Goal: Transaction & Acquisition: Purchase product/service

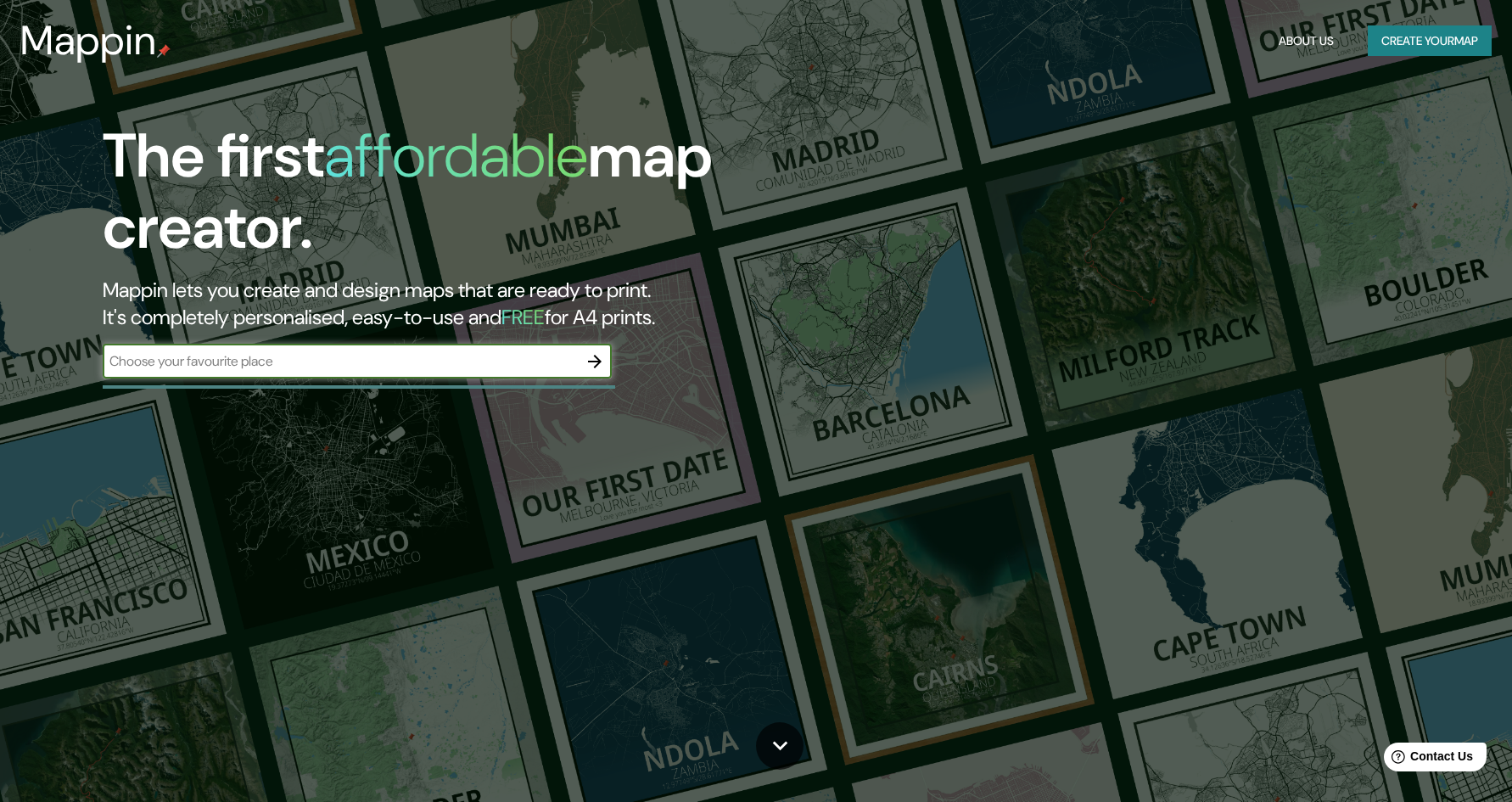
click at [300, 359] on input "text" at bounding box center [340, 361] width 475 height 20
type input "namu café de especialidad"
click at [600, 355] on icon "button" at bounding box center [595, 362] width 21 height 21
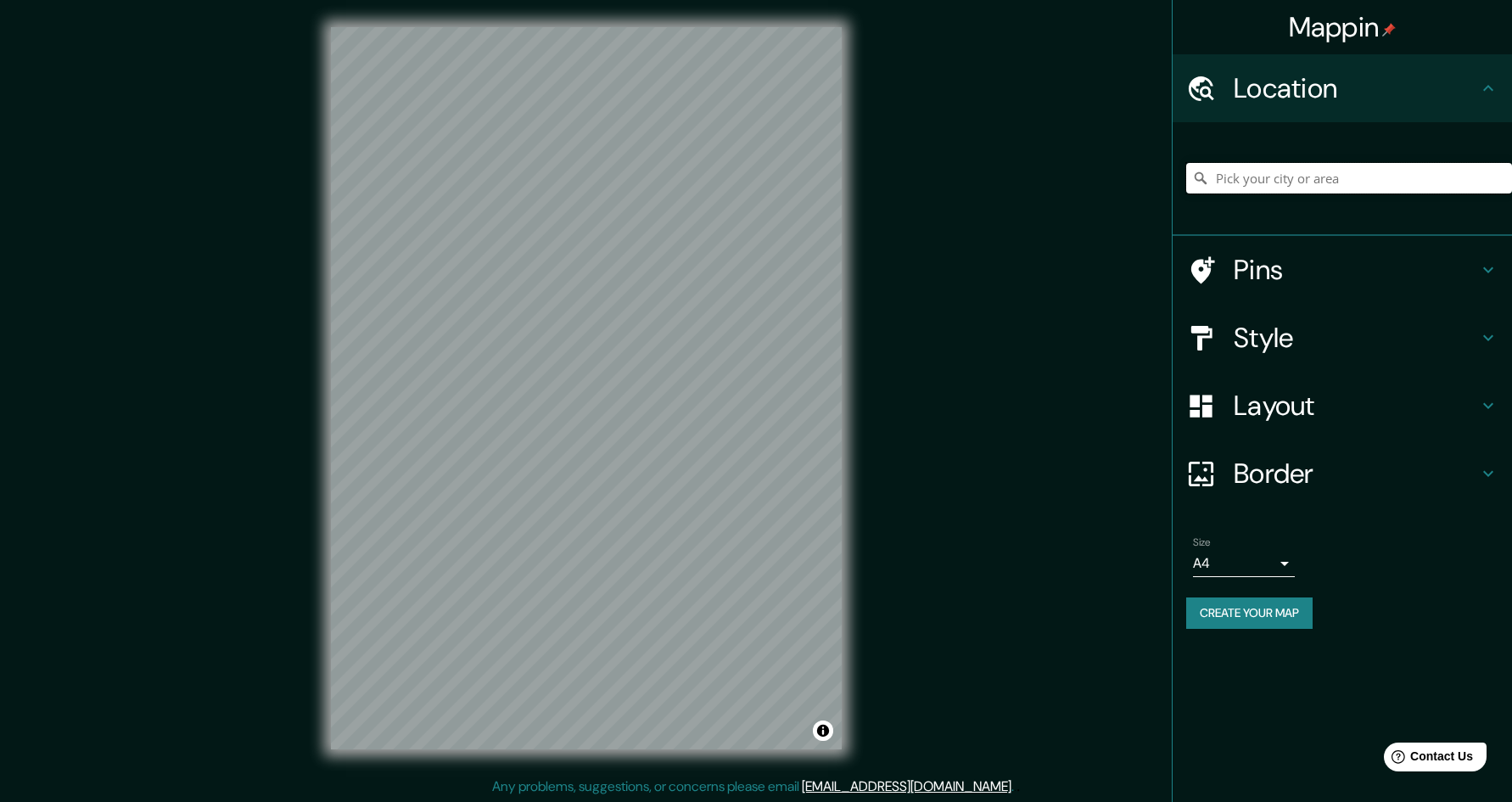
click at [1300, 173] on input "Pick your city or area" at bounding box center [1348, 178] width 325 height 31
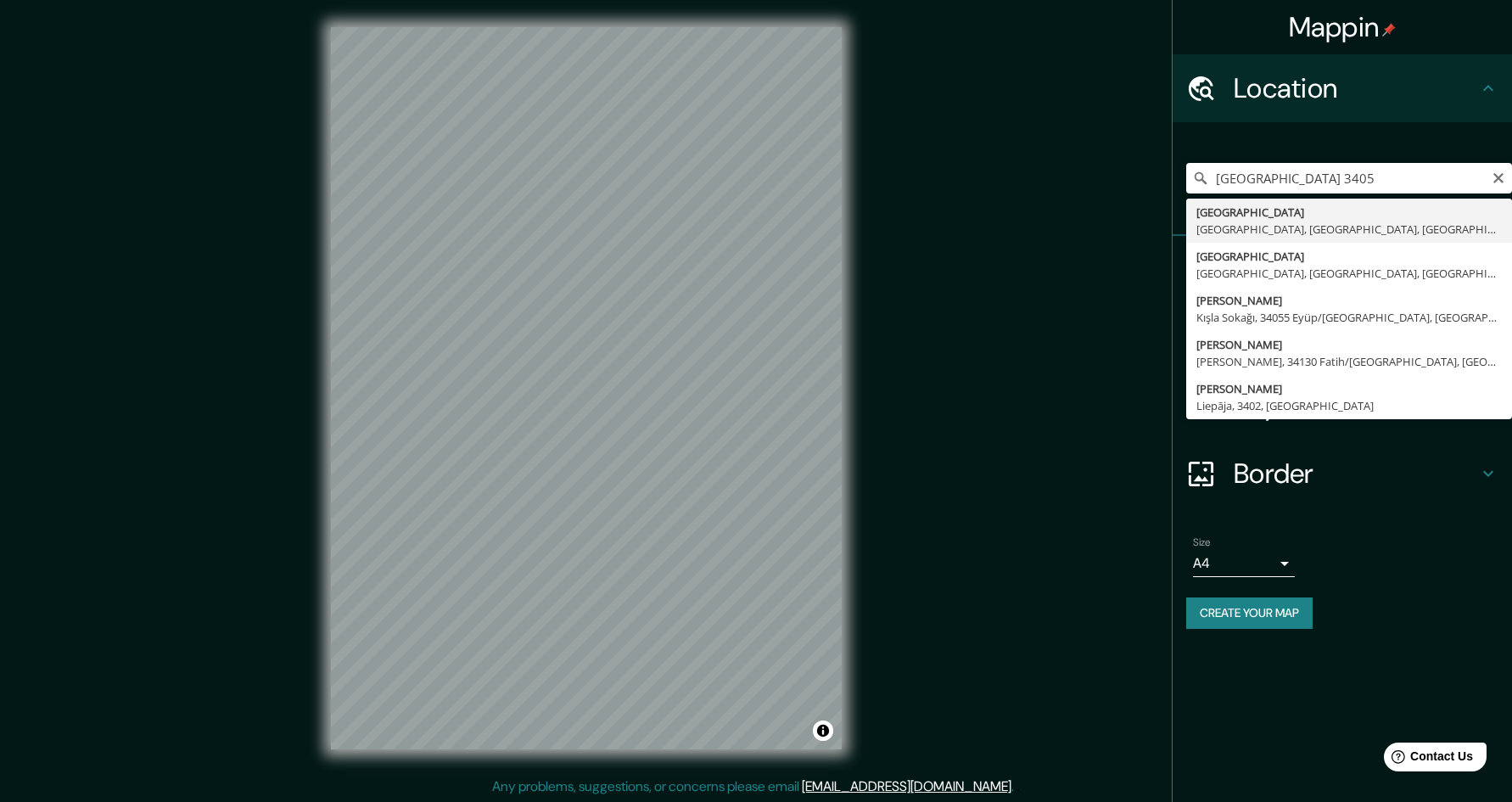
type input "[STREET_ADDRESS]"
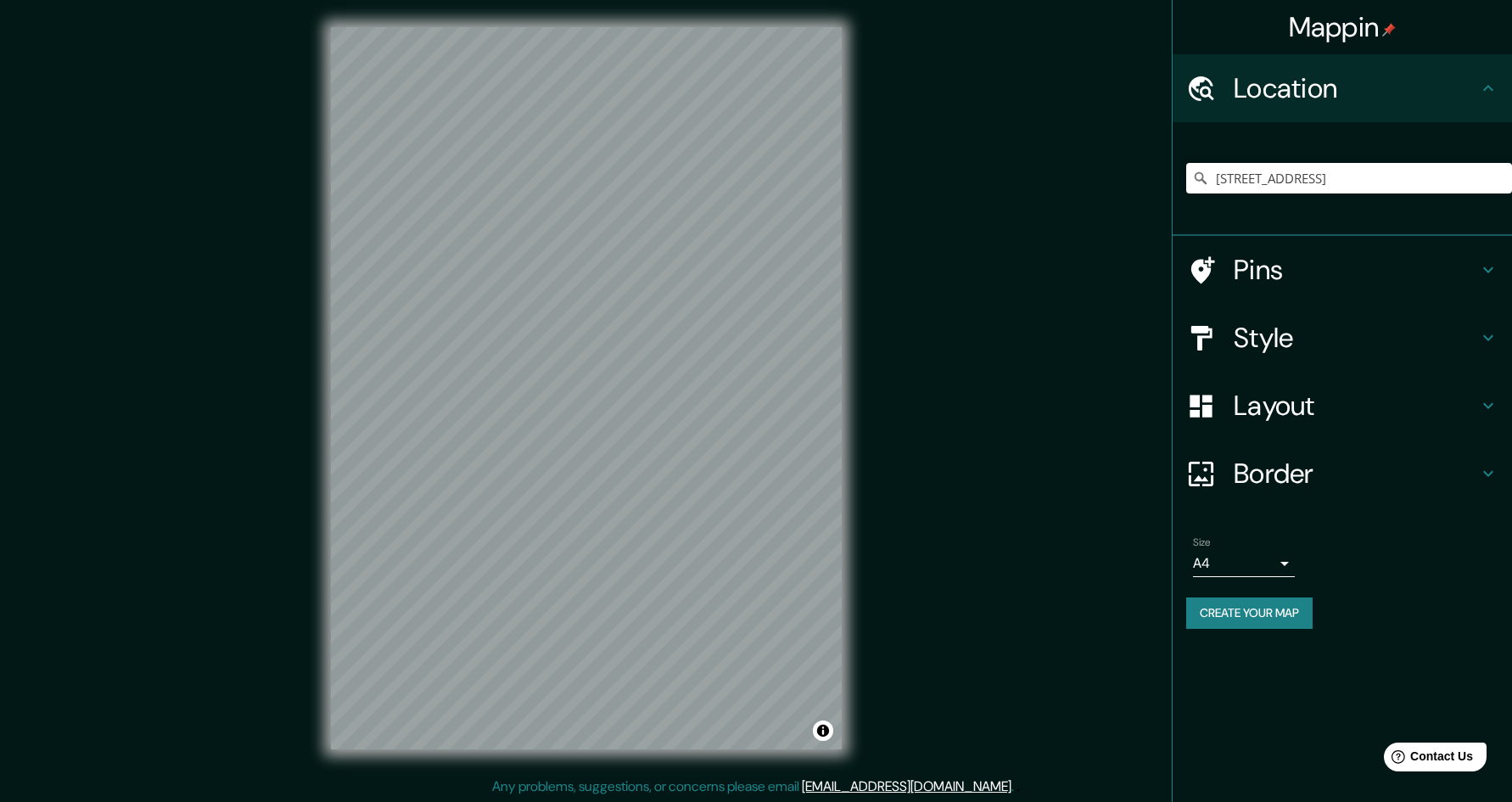
click at [1290, 393] on h4 "Layout" at bounding box center [1355, 406] width 244 height 34
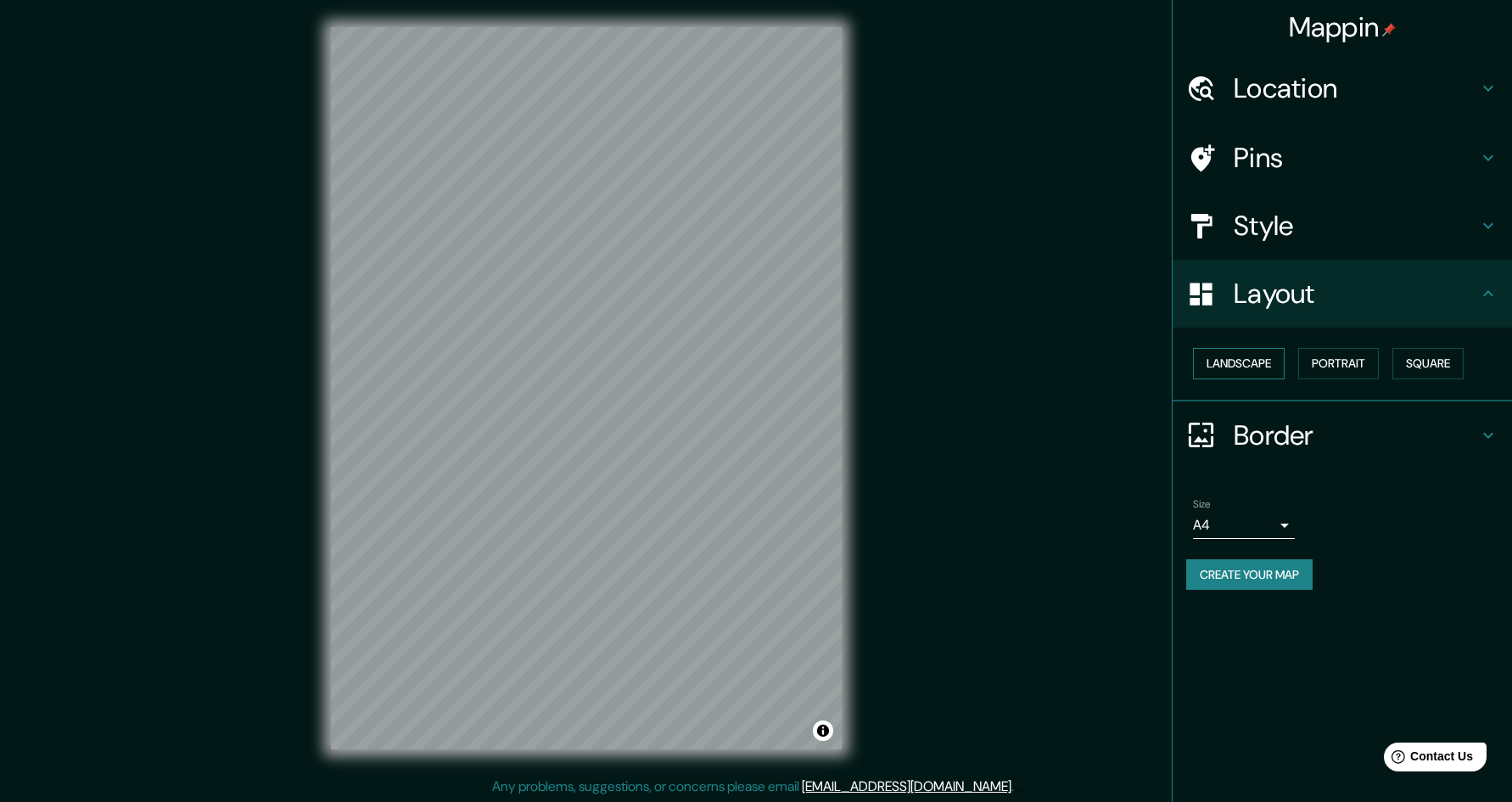
click at [1264, 377] on button "Landscape" at bounding box center [1238, 364] width 91 height 32
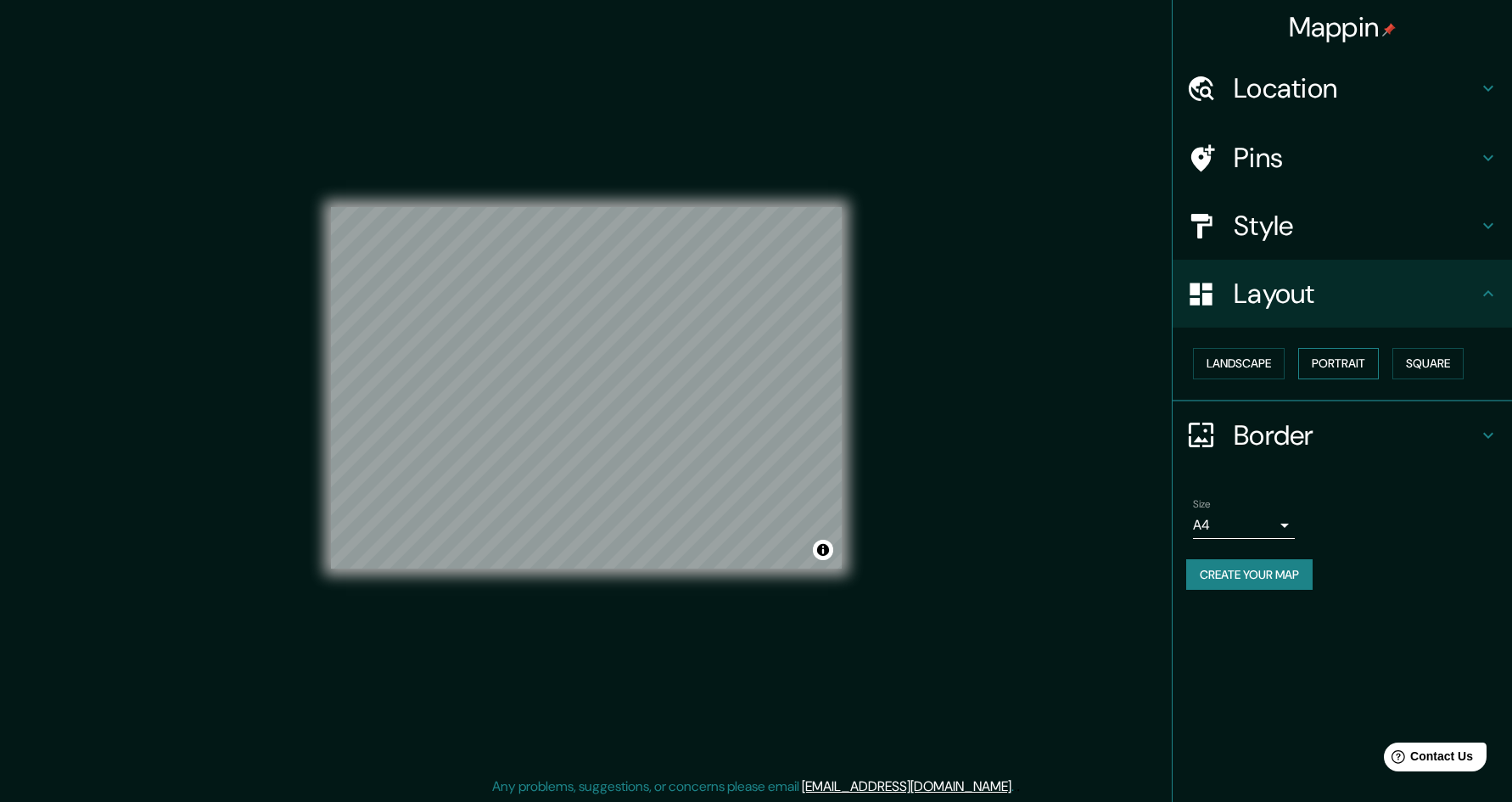
click at [1374, 373] on button "Portrait" at bounding box center [1338, 364] width 80 height 32
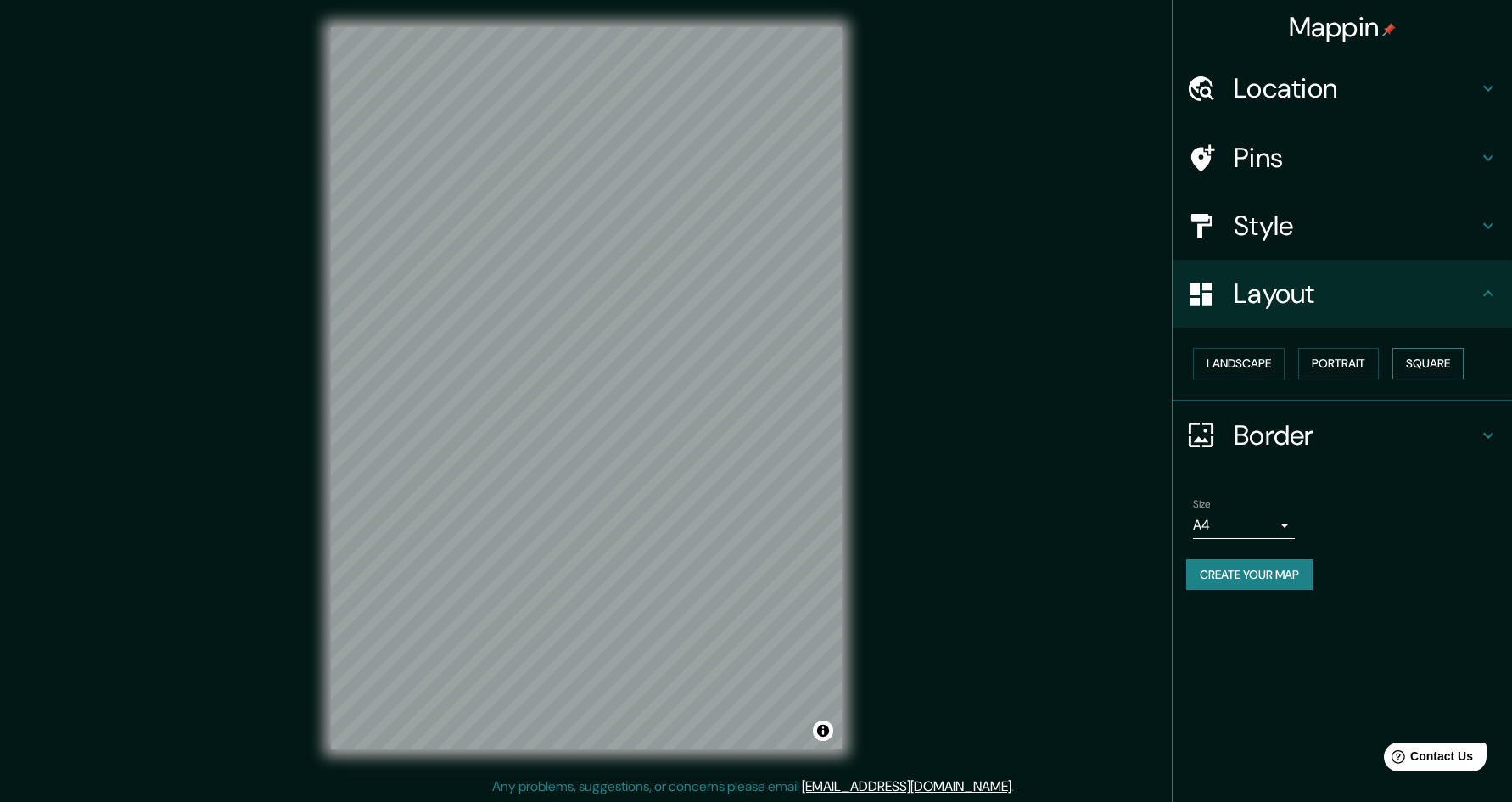
click at [1436, 370] on button "Square" at bounding box center [1427, 364] width 71 height 32
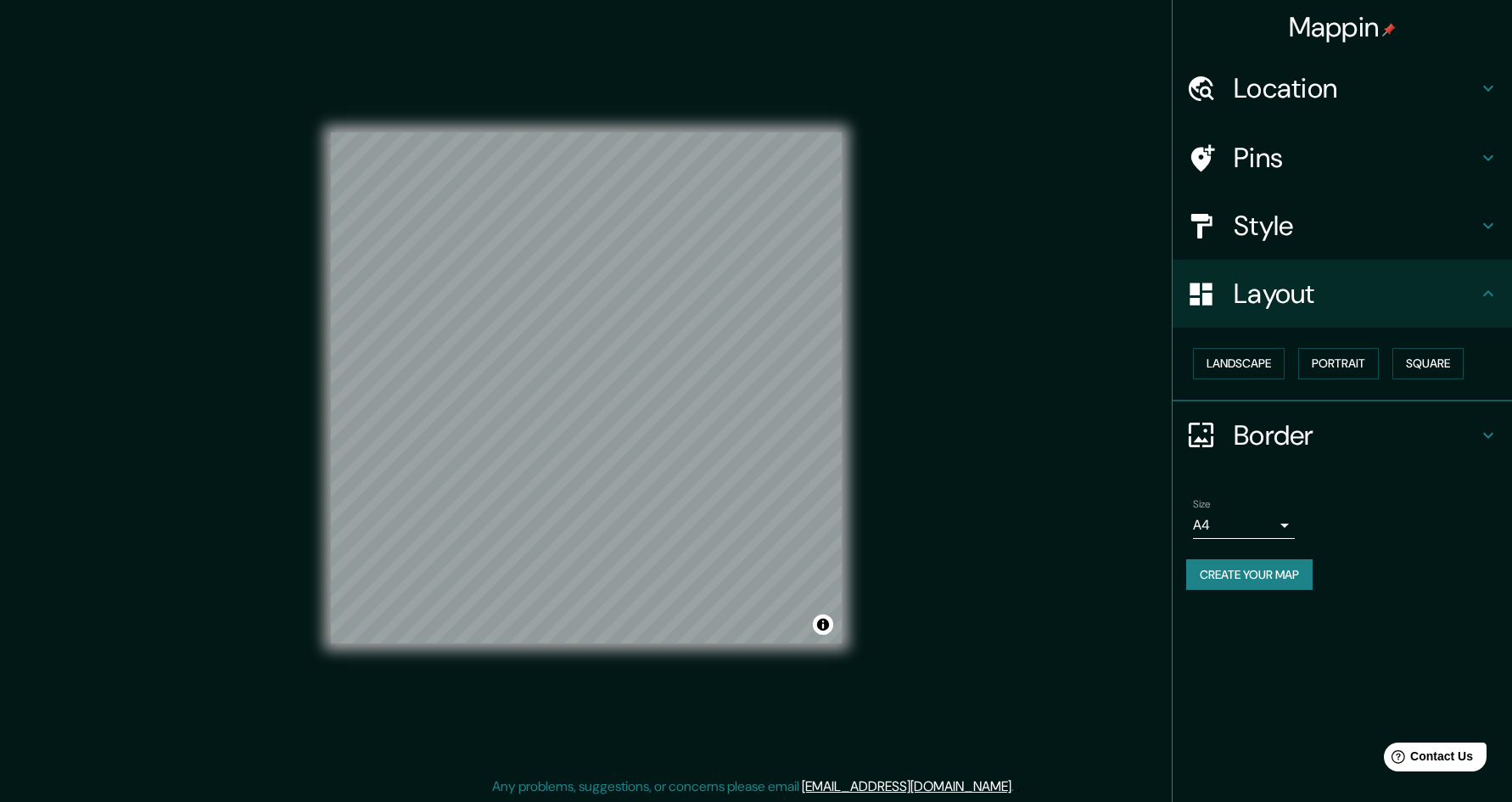
click at [1390, 367] on div "Landscape [GEOGRAPHIC_DATA]" at bounding box center [1348, 364] width 325 height 45
click at [1358, 367] on button "Portrait" at bounding box center [1338, 364] width 80 height 32
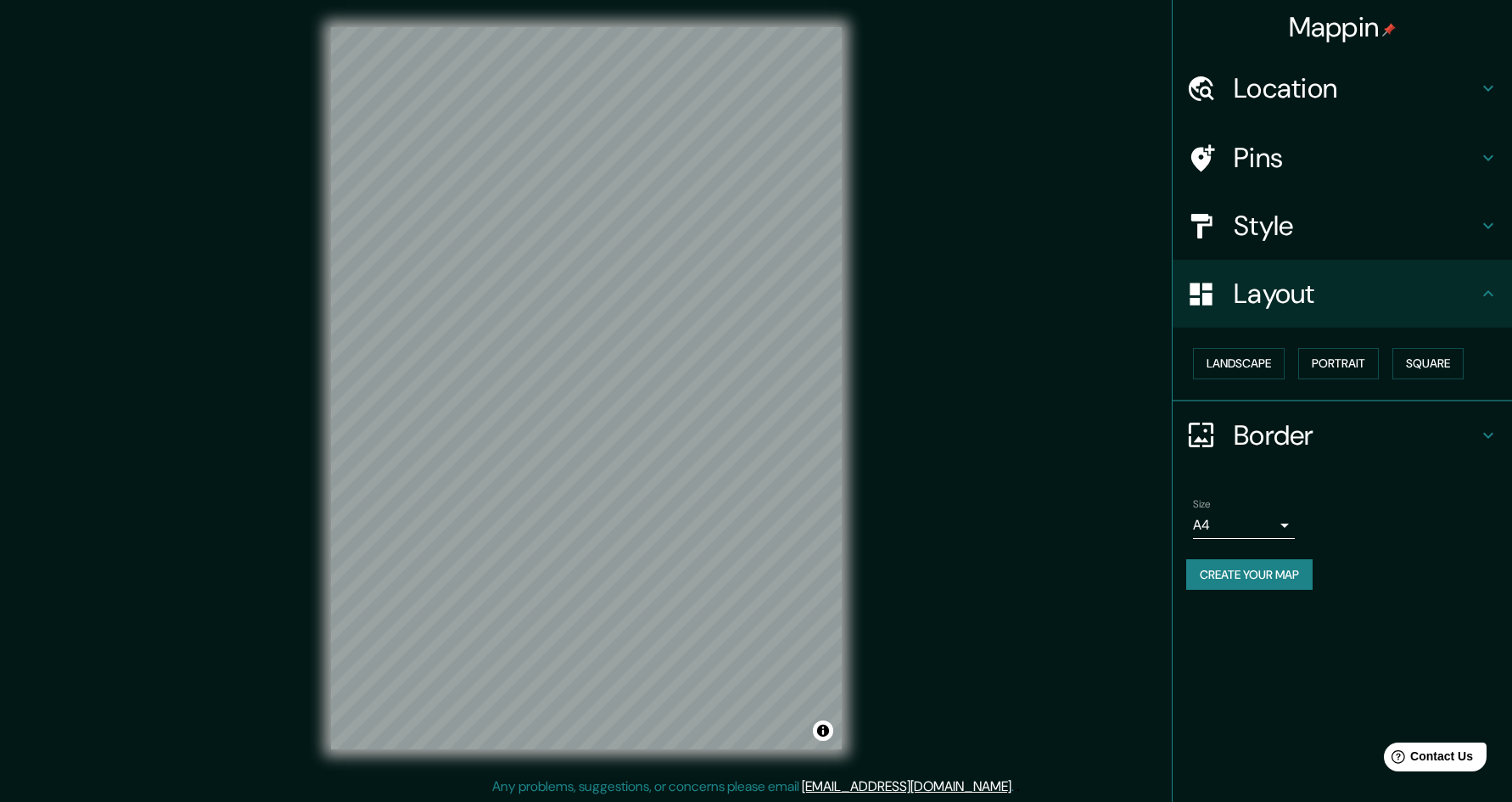
click at [1338, 408] on div "Border" at bounding box center [1342, 435] width 339 height 68
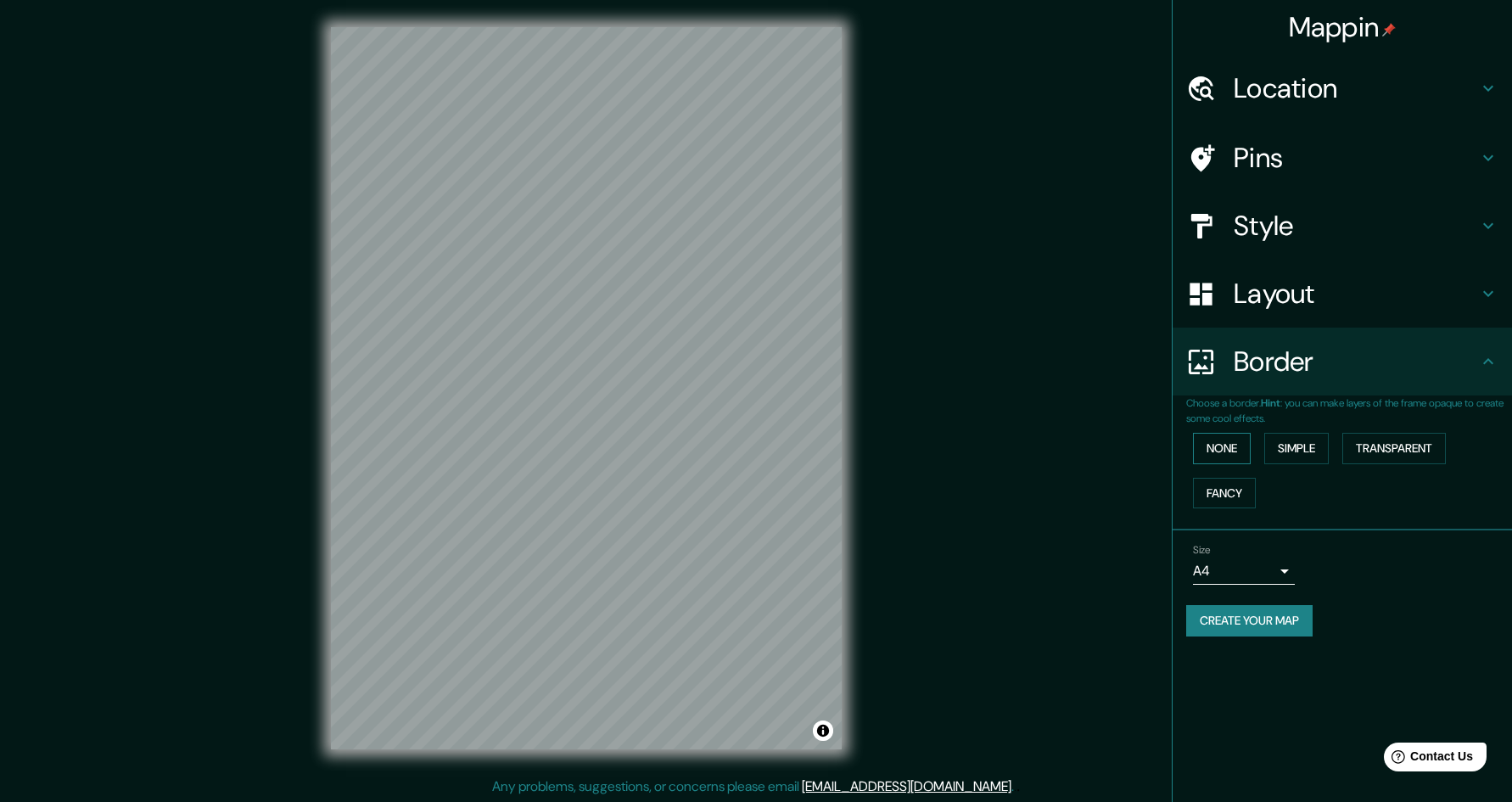
click at [1242, 451] on button "None" at bounding box center [1221, 449] width 58 height 32
click at [1279, 453] on button "Simple" at bounding box center [1296, 449] width 64 height 32
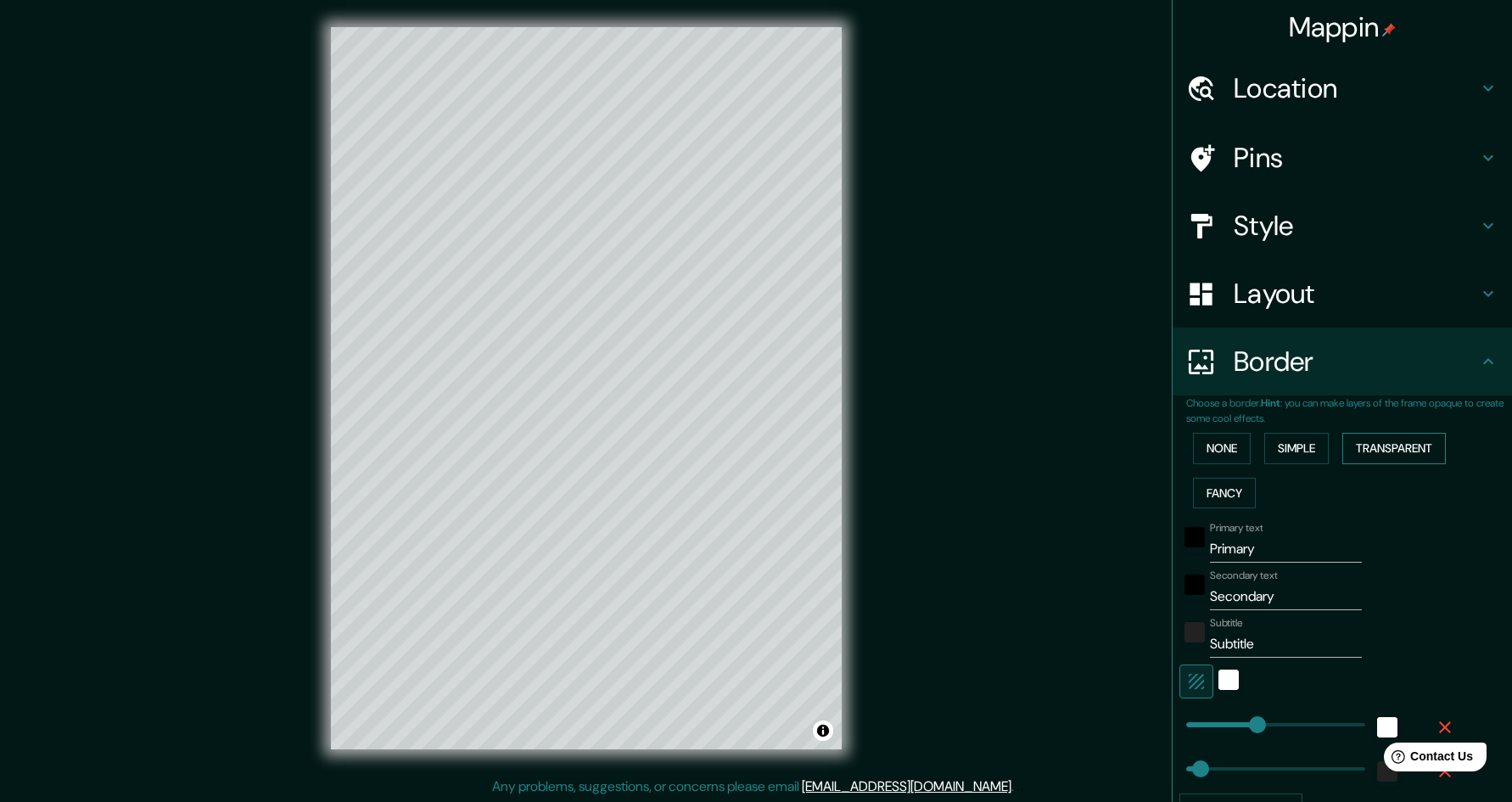
click at [1353, 451] on button "Transparent" at bounding box center [1394, 449] width 103 height 32
click at [1214, 502] on button "Fancy" at bounding box center [1223, 493] width 62 height 32
click at [1208, 455] on button "None" at bounding box center [1221, 449] width 58 height 32
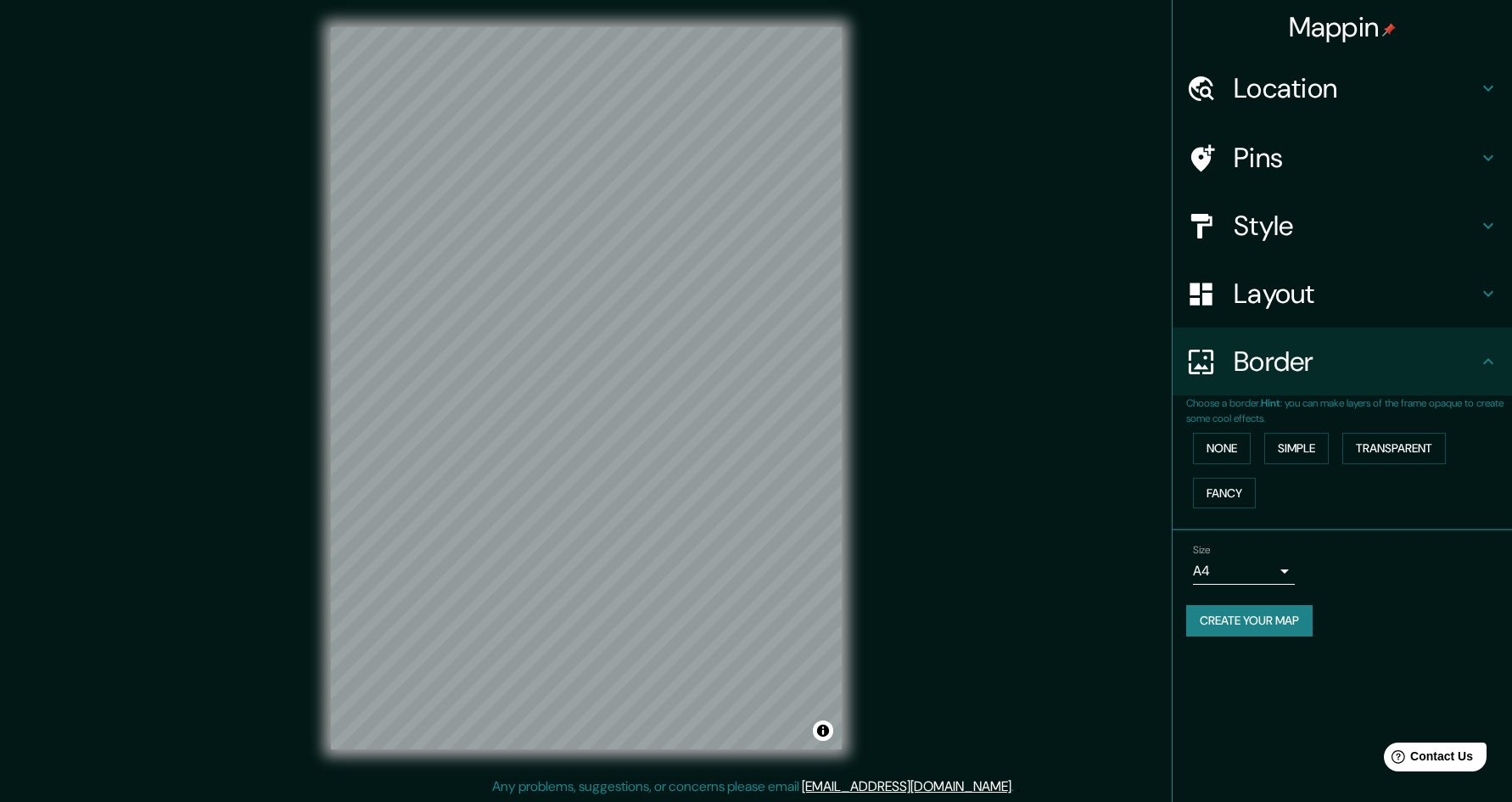
click at [1230, 563] on body "Mappin Location [STREET_ADDRESS] Pins Style Layout Border Choose a border. Hint…" at bounding box center [756, 401] width 1512 height 802
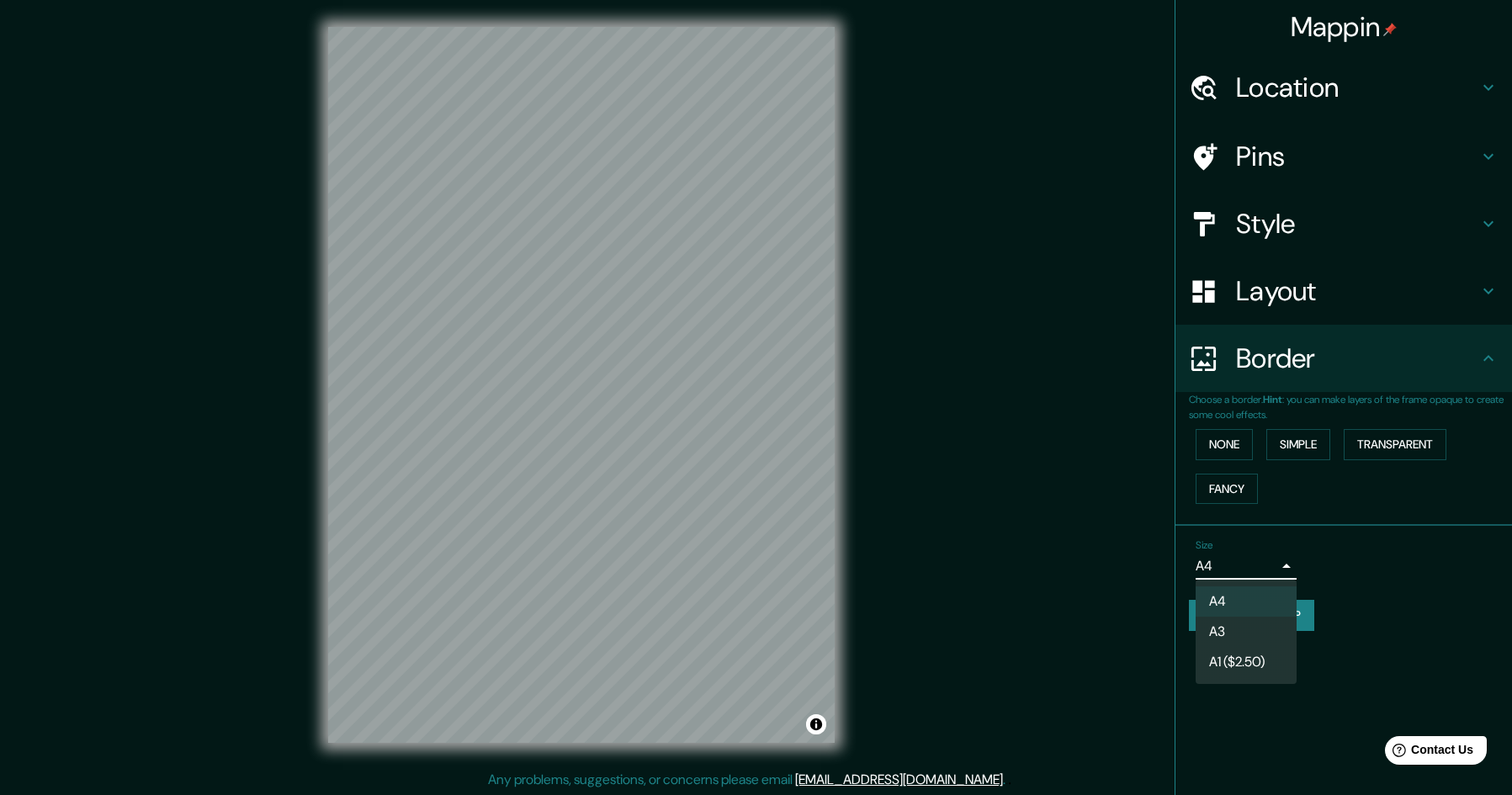
click at [1238, 632] on li "A3" at bounding box center [1246, 631] width 101 height 31
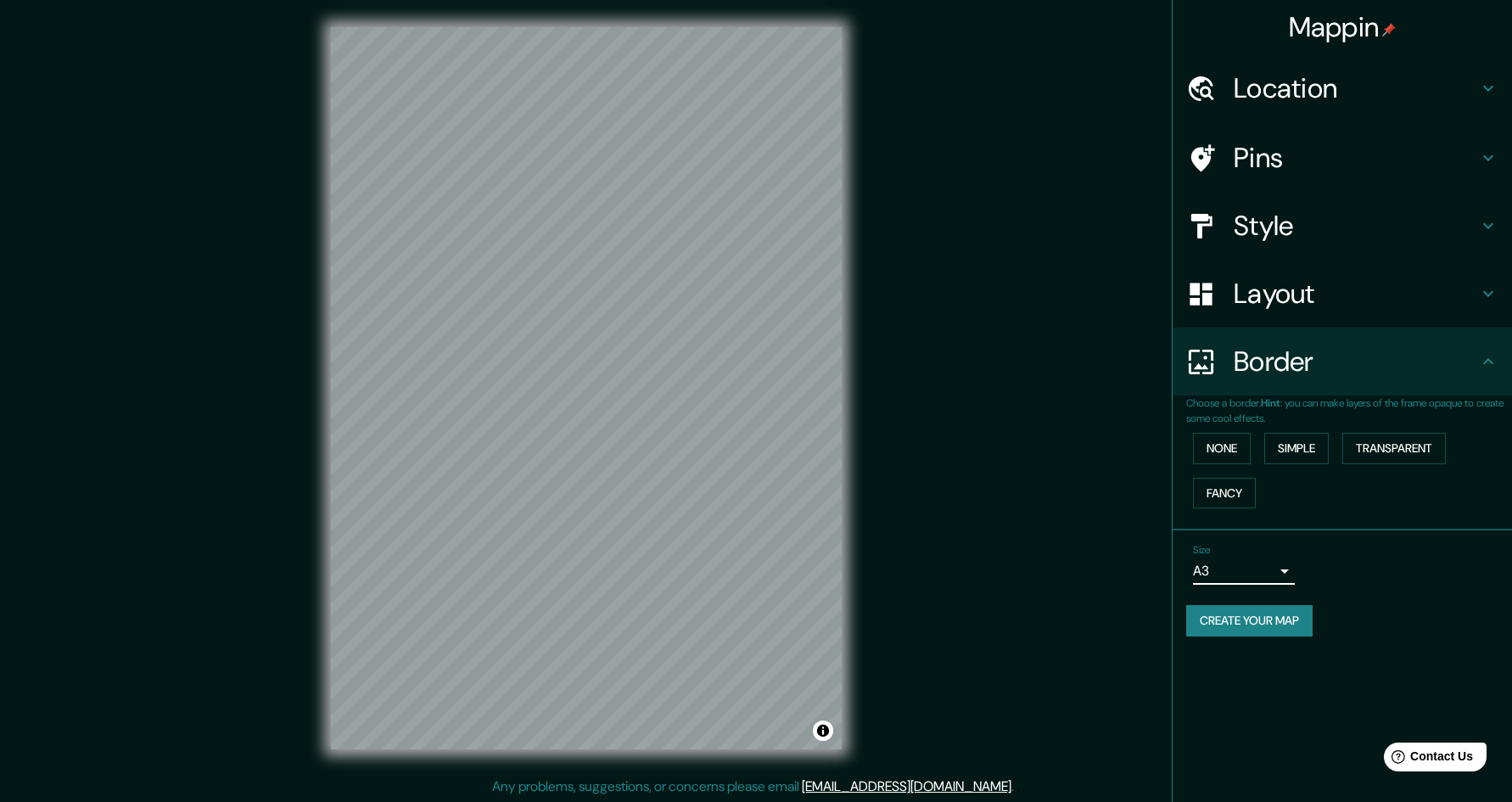
click at [1242, 592] on div "Size A3 a4 Create your map" at bounding box center [1341, 593] width 312 height 113
click at [1244, 570] on body "Mappin Location [STREET_ADDRESS] Pins Style Layout Border Choose a border. Hint…" at bounding box center [756, 401] width 1512 height 802
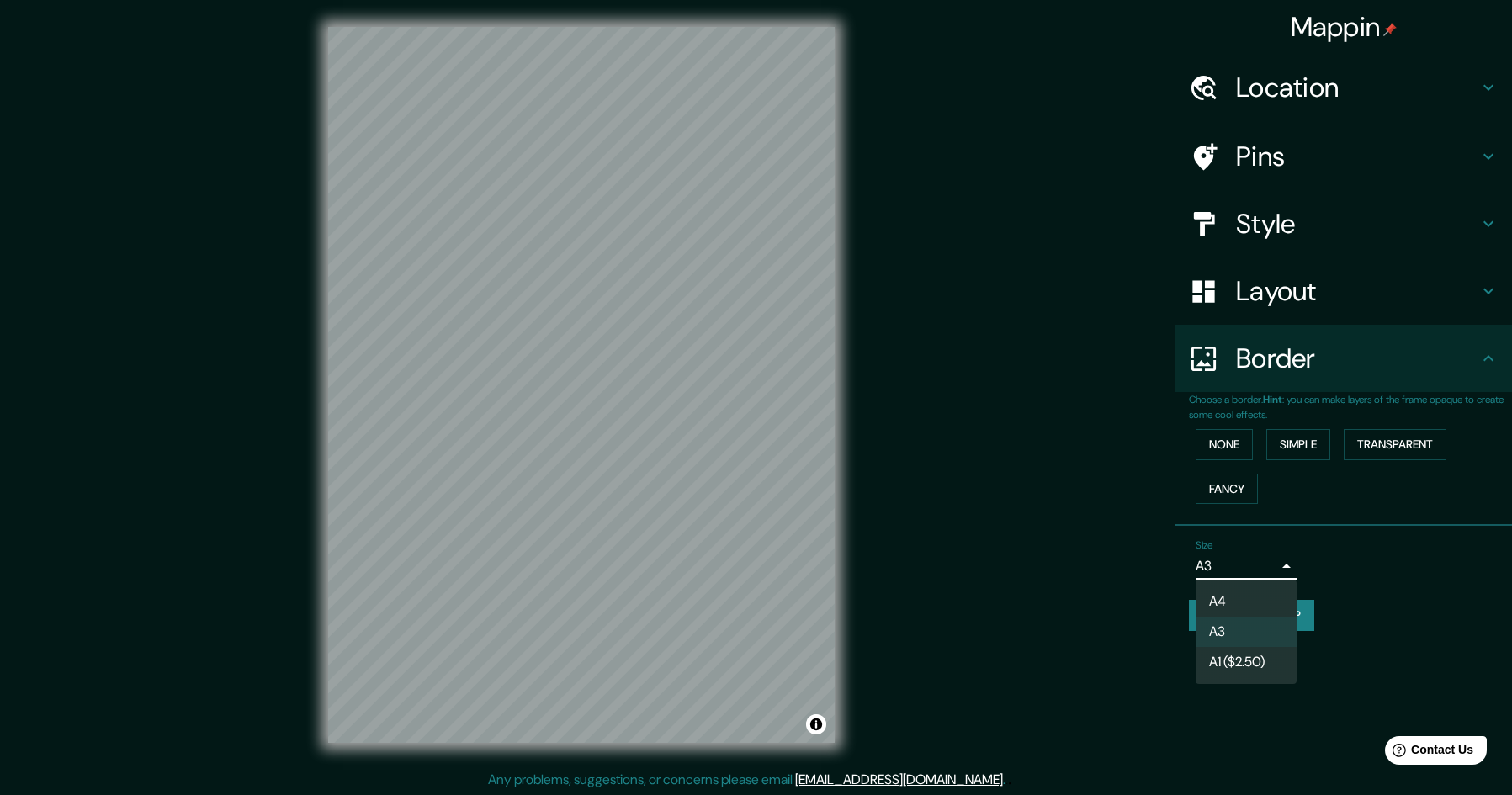
click at [1224, 598] on li "A4" at bounding box center [1246, 601] width 101 height 31
type input "single"
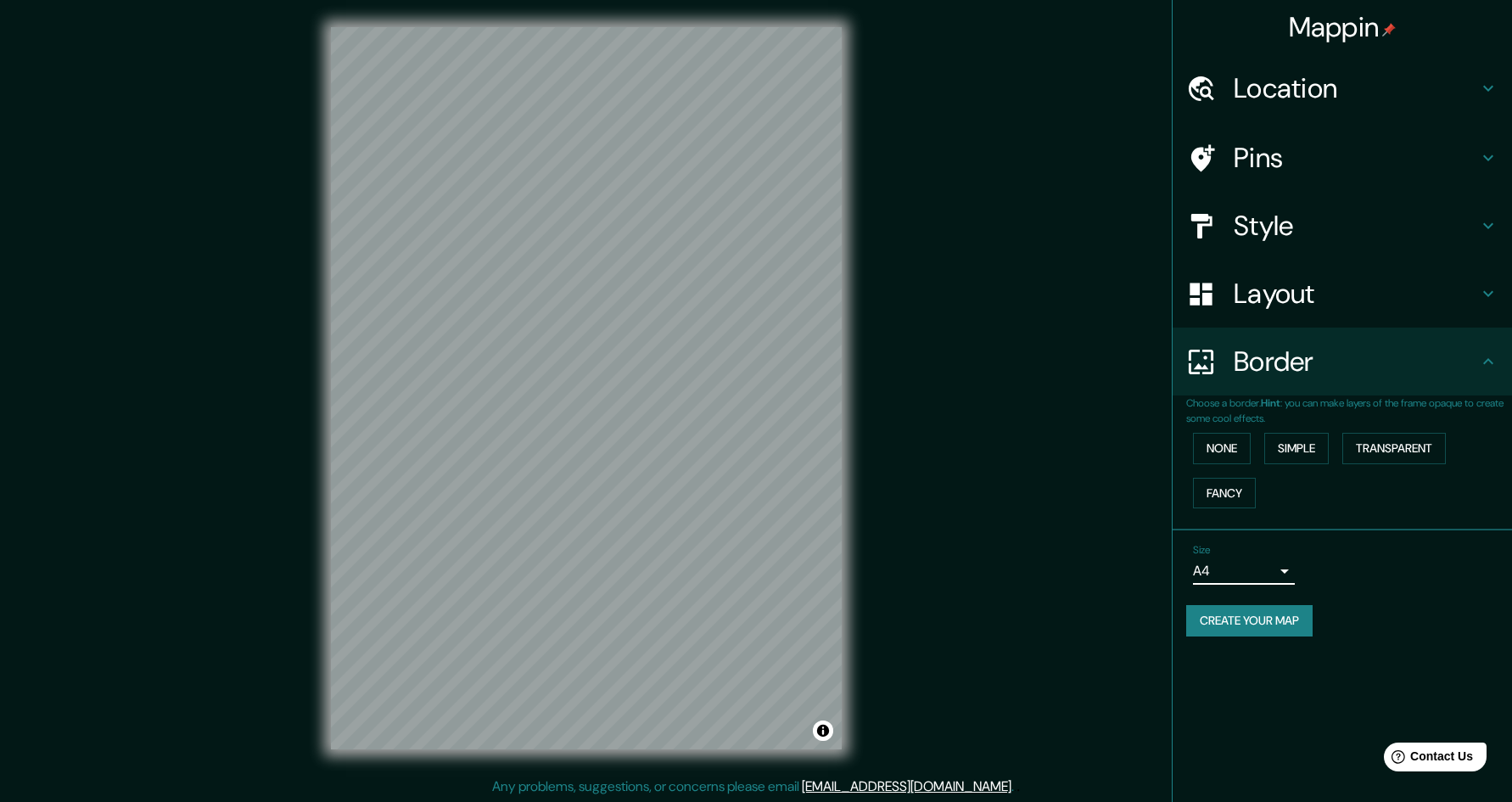
click at [1263, 227] on h4 "Style" at bounding box center [1355, 226] width 244 height 34
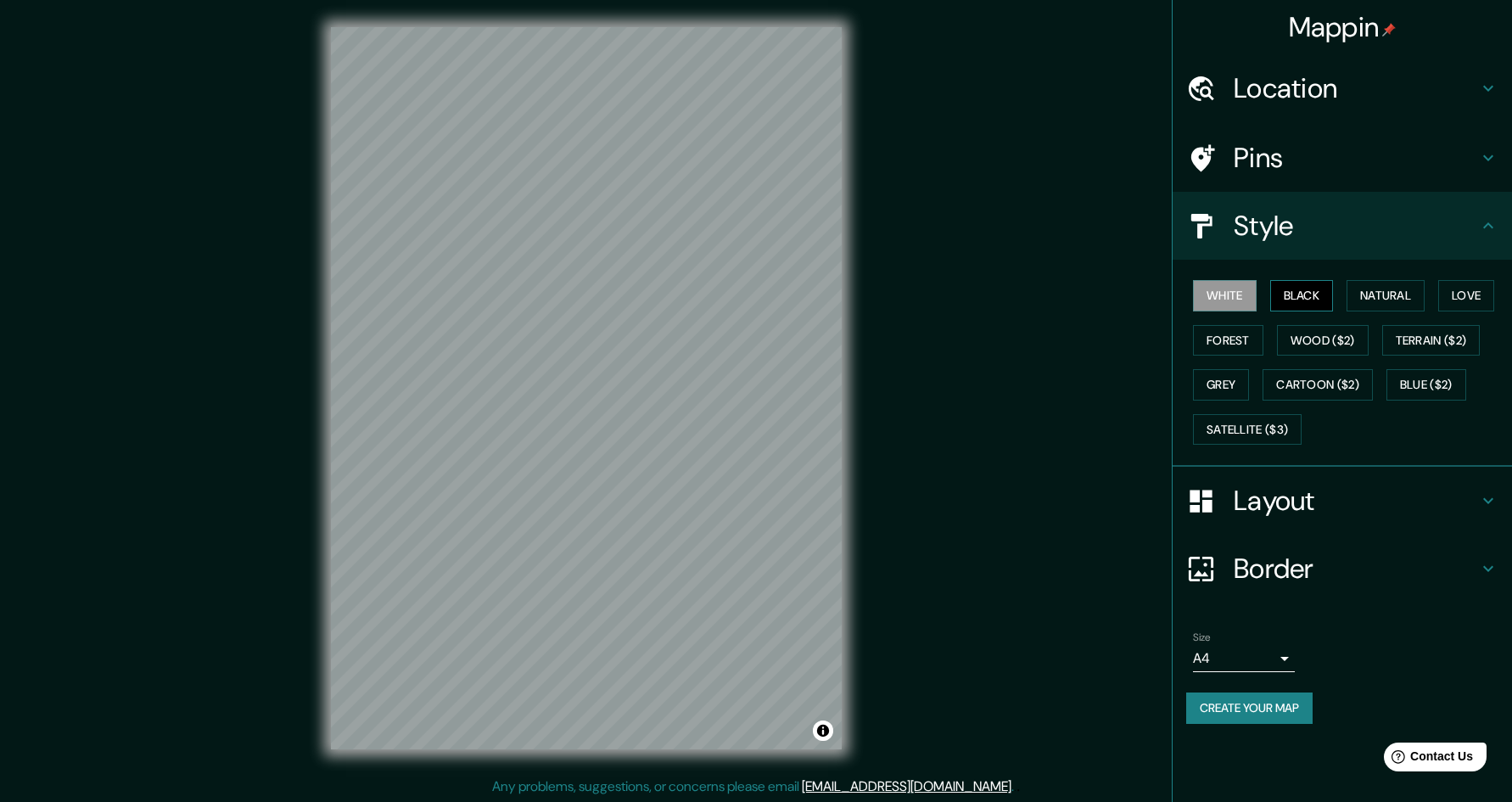
click at [1298, 303] on button "Black" at bounding box center [1301, 296] width 63 height 32
click at [1395, 300] on button "Natural" at bounding box center [1385, 296] width 78 height 32
click at [1289, 298] on button "Black" at bounding box center [1301, 296] width 63 height 32
click at [1390, 297] on button "Natural" at bounding box center [1385, 296] width 78 height 32
click at [1332, 339] on button "Wood ($2)" at bounding box center [1322, 341] width 91 height 32
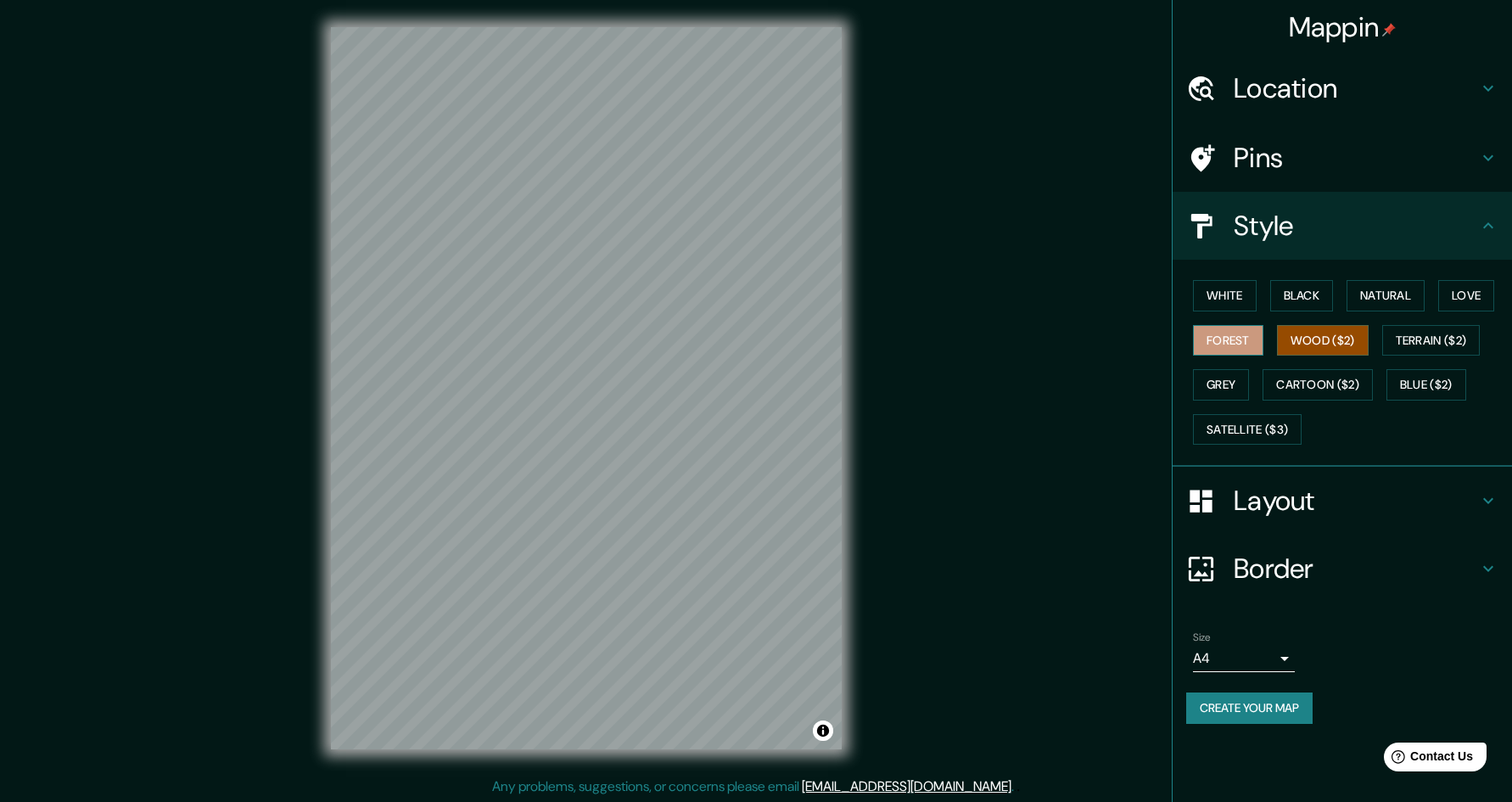
click at [1220, 325] on button "Forest" at bounding box center [1228, 341] width 71 height 32
click at [1439, 333] on button "Terrain ($2)" at bounding box center [1431, 341] width 99 height 32
click at [1221, 380] on button "Grey" at bounding box center [1220, 385] width 56 height 32
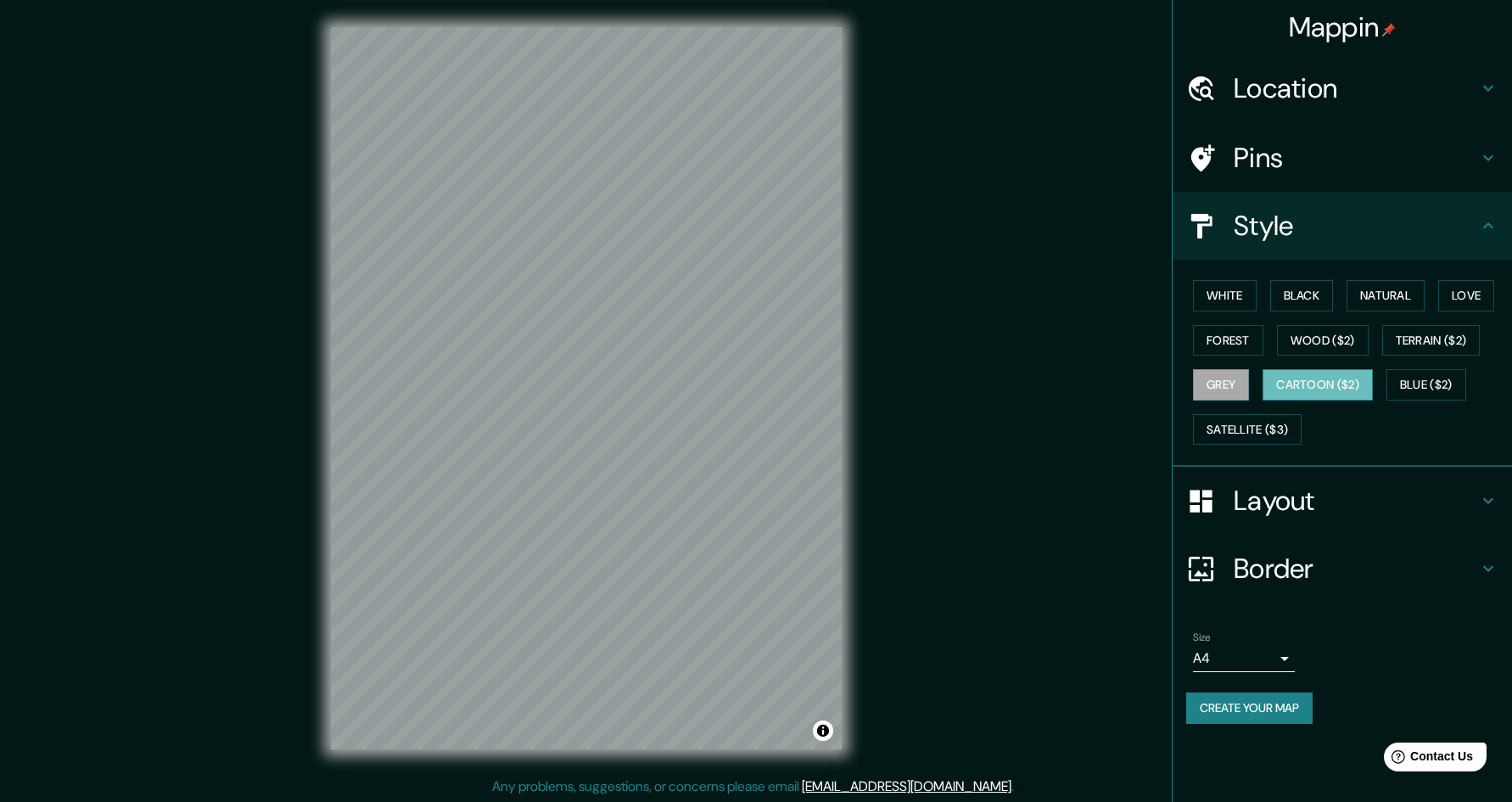
click at [1309, 391] on button "Cartoon ($2)" at bounding box center [1317, 385] width 110 height 32
click at [1237, 440] on button "Satellite ($3)" at bounding box center [1246, 430] width 108 height 32
click at [1310, 285] on button "Black" at bounding box center [1301, 296] width 63 height 32
click at [1233, 306] on button "White" at bounding box center [1224, 296] width 63 height 32
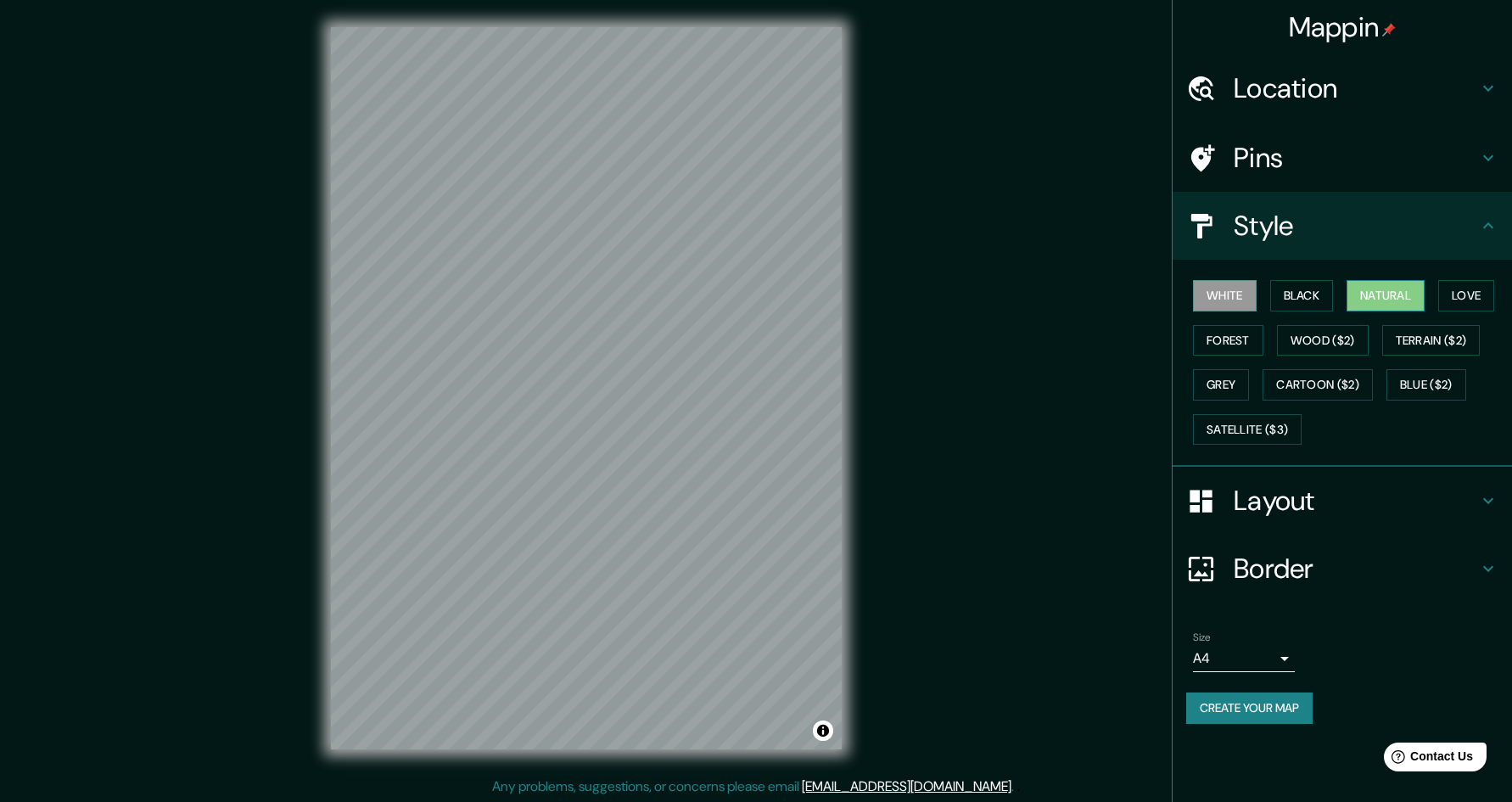
click at [1408, 297] on button "Natural" at bounding box center [1385, 296] width 78 height 32
click at [1223, 290] on button "White" at bounding box center [1224, 296] width 63 height 32
click at [1262, 170] on h4 "Pins" at bounding box center [1355, 158] width 244 height 34
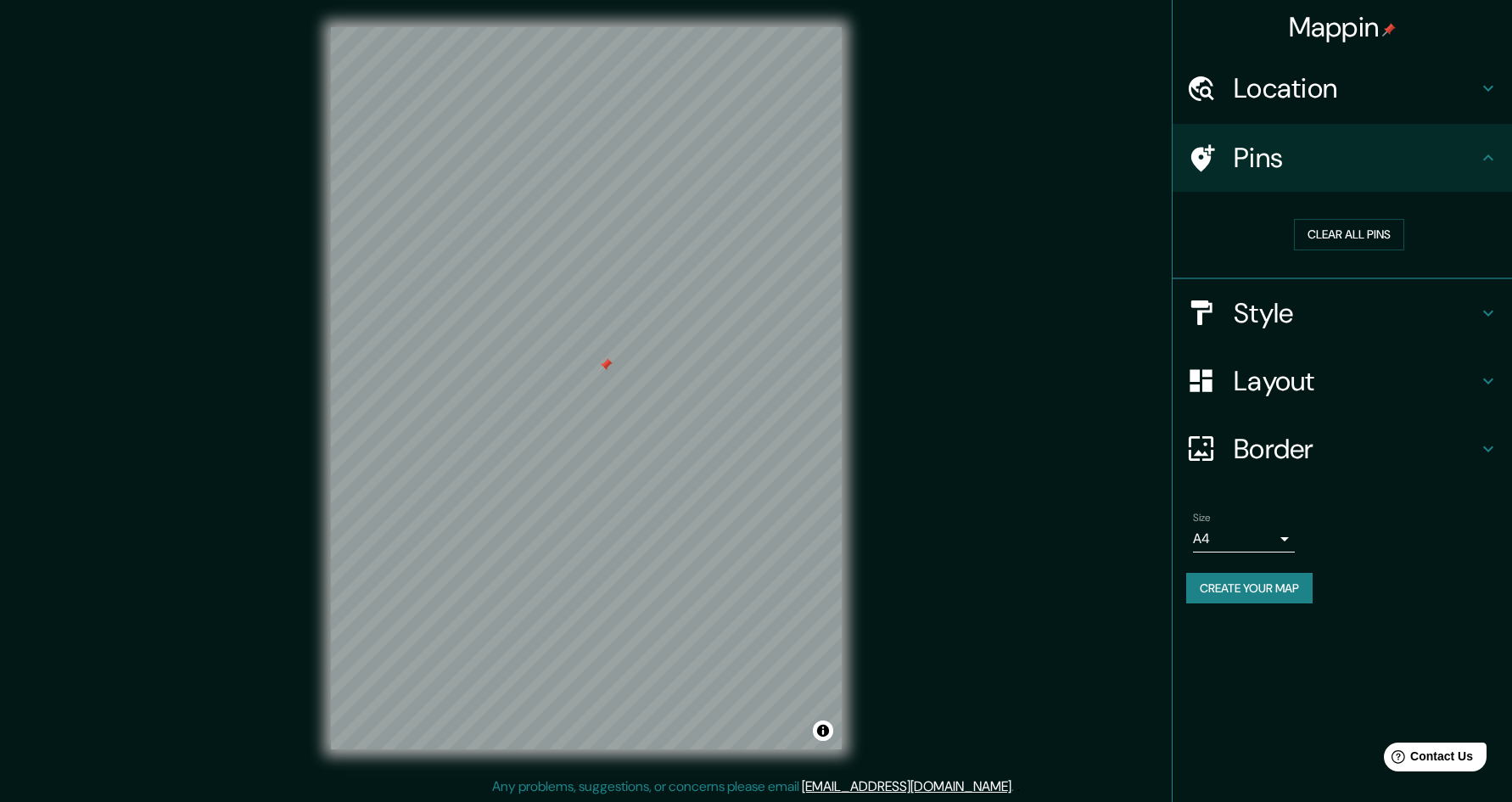
click at [1244, 80] on h4 "Location" at bounding box center [1355, 88] width 244 height 34
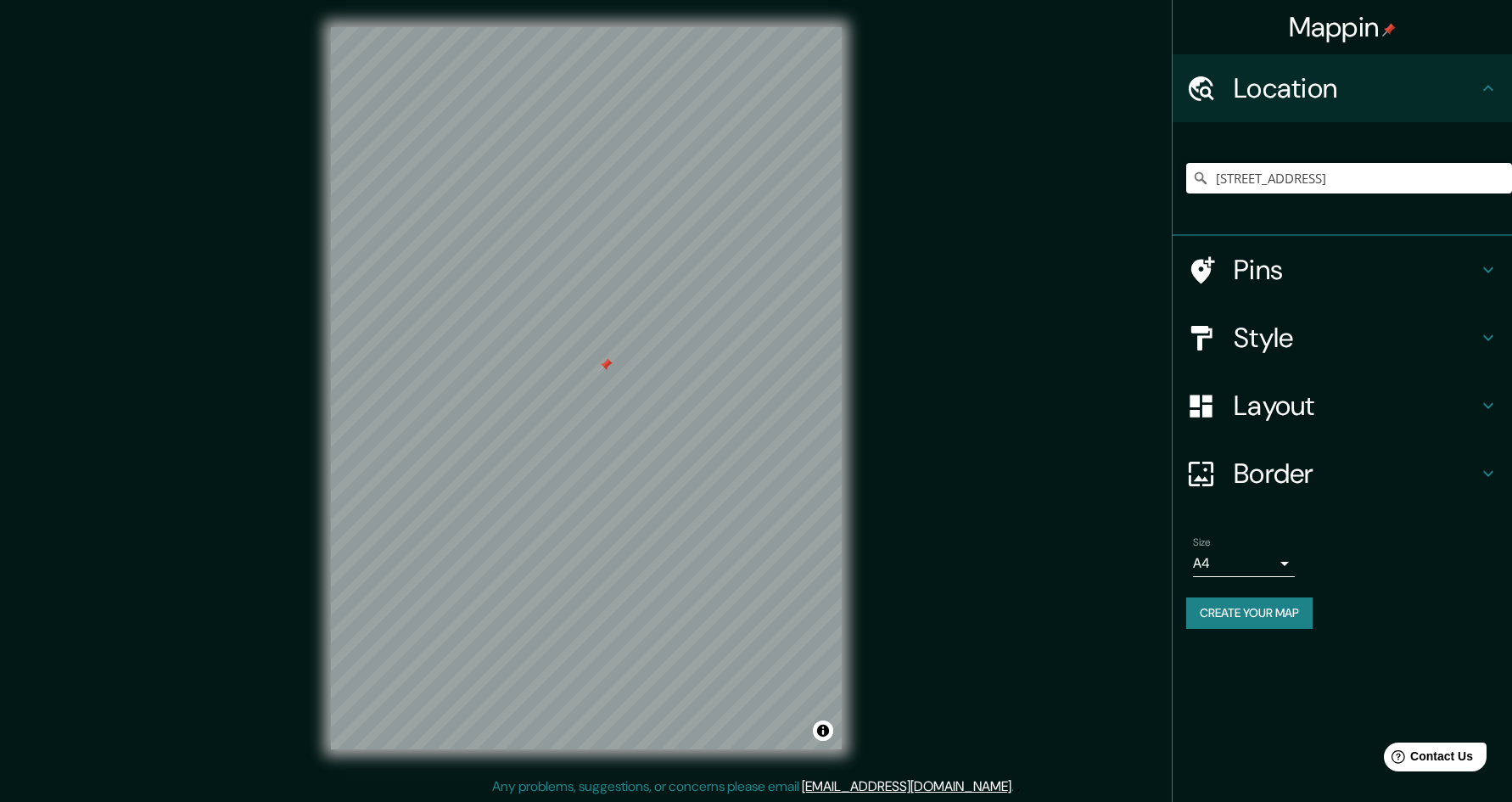
click at [1267, 604] on button "Create your map" at bounding box center [1249, 614] width 127 height 32
click at [1267, 604] on div "Create your map" at bounding box center [1341, 614] width 312 height 32
